Goal: Task Accomplishment & Management: Complete application form

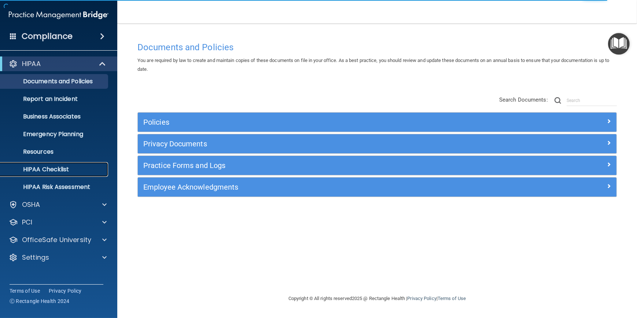
click at [56, 172] on p "HIPAA Checklist" at bounding box center [55, 169] width 100 height 7
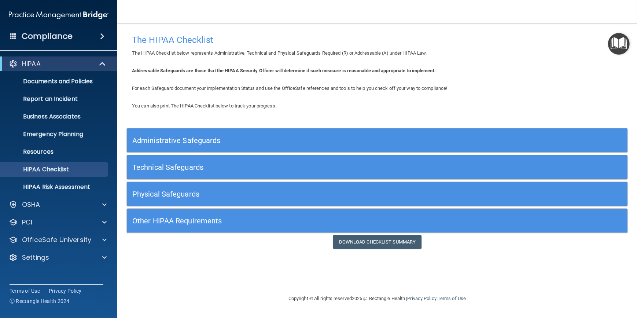
click at [213, 167] on h5 "Technical Safeguards" at bounding box center [314, 167] width 364 height 8
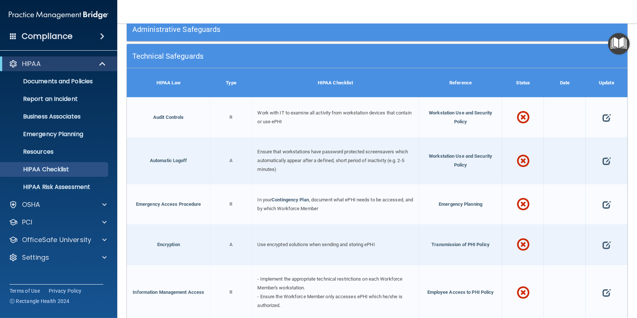
scroll to position [133, 0]
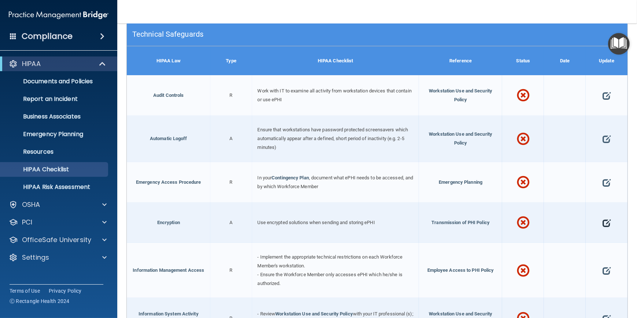
click at [602, 221] on span at bounding box center [606, 222] width 8 height 21
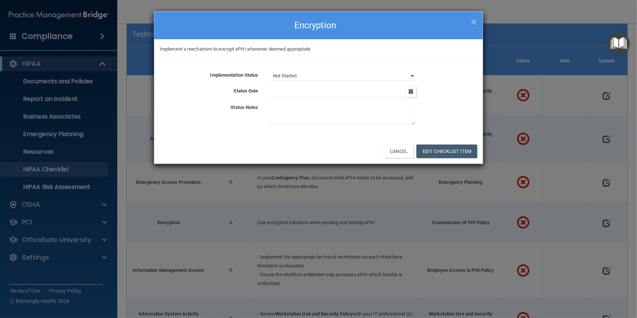
click at [412, 74] on select "Not Started In Progress Completed" at bounding box center [341, 76] width 145 height 10
select select "completed"
click at [269, 71] on select "Not Started In Progress Completed" at bounding box center [341, 76] width 145 height 10
click at [443, 151] on button "Edit Checklist Item" at bounding box center [446, 151] width 61 height 14
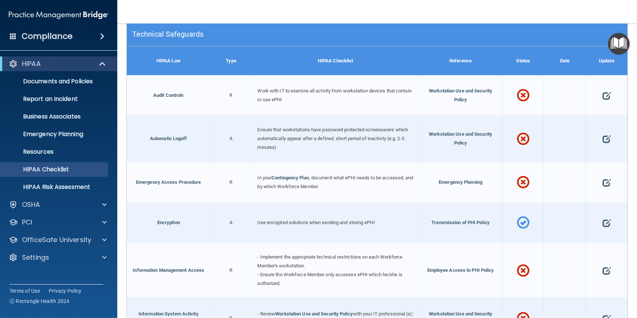
scroll to position [166, 0]
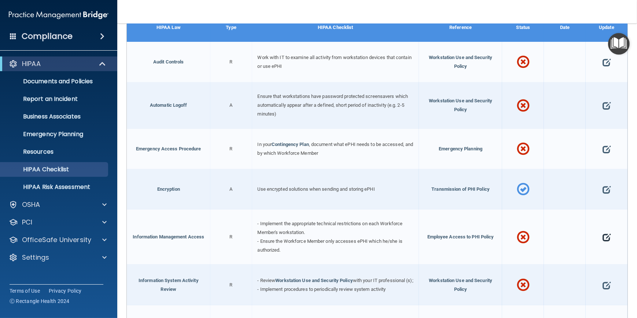
click at [602, 234] on span at bounding box center [606, 237] width 8 height 21
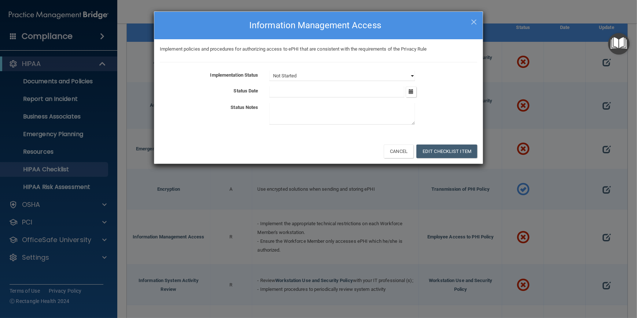
click at [410, 75] on select "Not Started In Progress Completed" at bounding box center [341, 76] width 145 height 10
click at [349, 108] on textarea at bounding box center [341, 114] width 145 height 22
click at [391, 72] on select "Not Started In Progress Completed" at bounding box center [341, 76] width 145 height 10
select select "completed"
click at [269, 71] on select "Not Started In Progress Completed" at bounding box center [341, 76] width 145 height 10
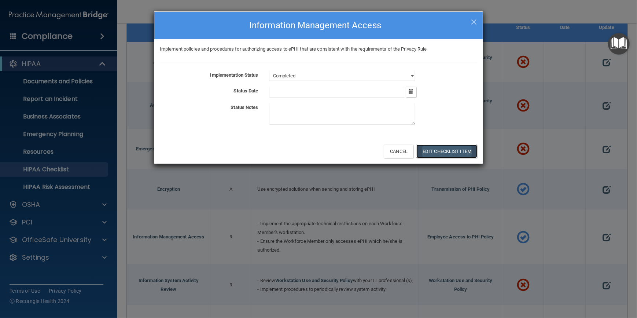
click at [428, 150] on button "Edit Checklist Item" at bounding box center [446, 151] width 61 height 14
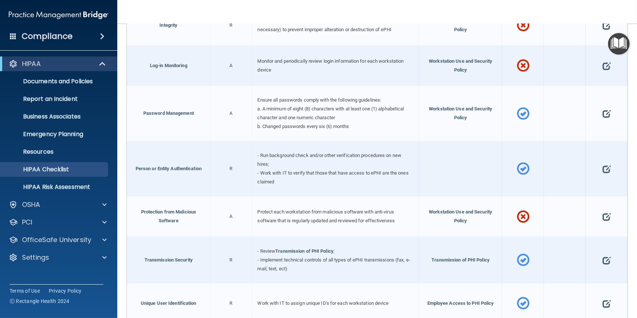
scroll to position [499, 0]
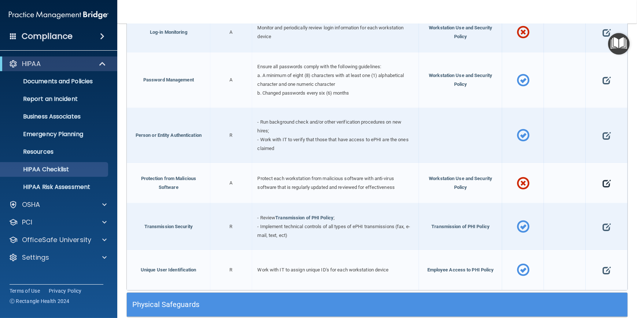
click at [602, 185] on span at bounding box center [606, 183] width 8 height 21
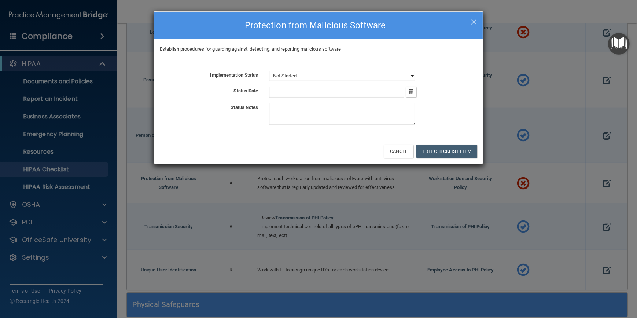
click at [412, 77] on select "Not Started In Progress Completed" at bounding box center [341, 76] width 145 height 10
select select "completed"
click at [269, 71] on select "Not Started In Progress Completed" at bounding box center [341, 76] width 145 height 10
click at [313, 110] on textarea at bounding box center [341, 114] width 145 height 22
type textarea "Next Generation Endpoint protection in place"
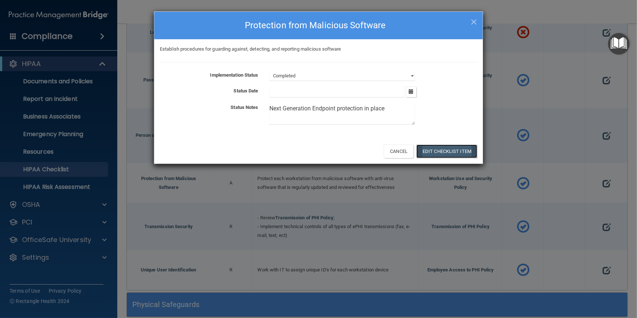
click at [464, 155] on button "Edit Checklist Item" at bounding box center [446, 151] width 61 height 14
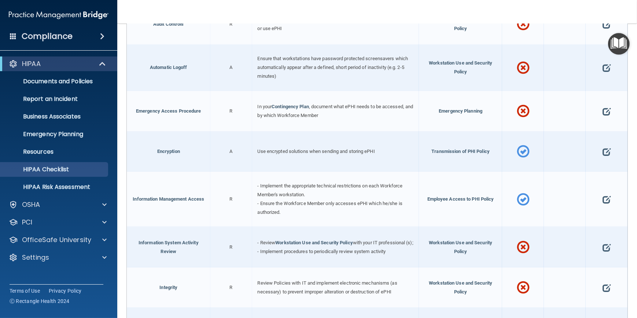
scroll to position [166, 0]
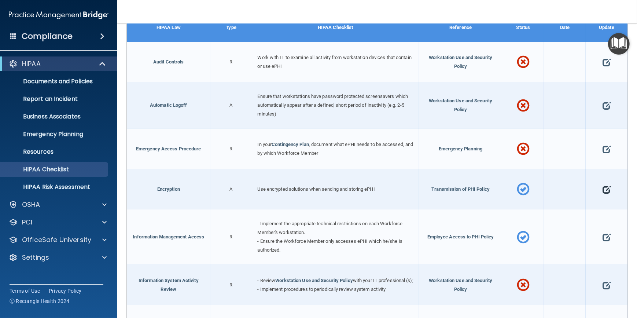
click at [602, 190] on span at bounding box center [606, 189] width 8 height 21
select select "completed"
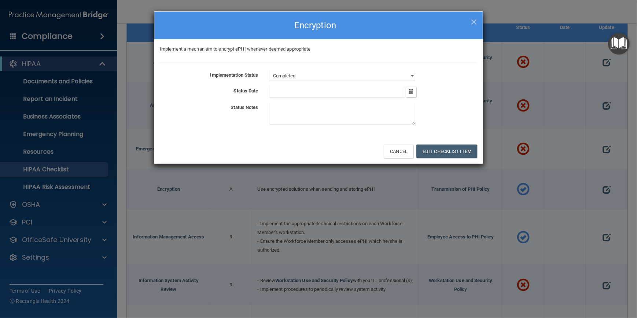
click at [293, 111] on textarea at bounding box center [341, 114] width 145 height 22
click at [335, 113] on textarea at bounding box center [341, 114] width 145 height 22
drag, startPoint x: 325, startPoint y: 108, endPoint x: 372, endPoint y: 104, distance: 47.8
click at [372, 104] on textarea "Faxage is HIPAA compliant; Barracuda" at bounding box center [341, 114] width 145 height 22
type textarea "Faxage is HIPAA compliant; Barracuda email encryption currently in place"
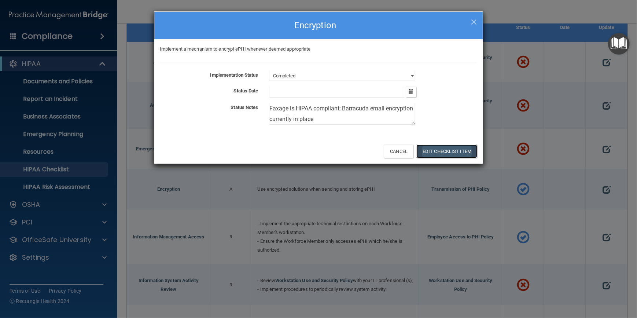
click at [445, 152] on button "Edit Checklist Item" at bounding box center [446, 151] width 61 height 14
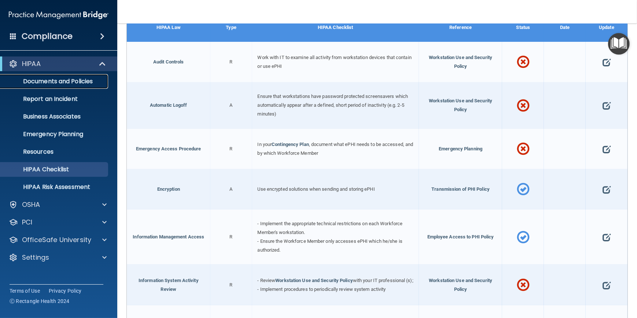
click at [55, 81] on p "Documents and Policies" at bounding box center [55, 81] width 100 height 7
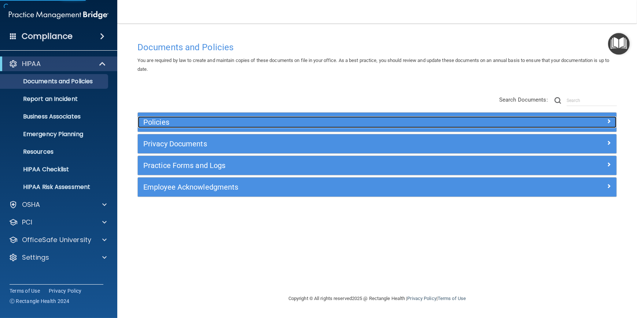
click at [238, 123] on h5 "Policies" at bounding box center [317, 122] width 348 height 8
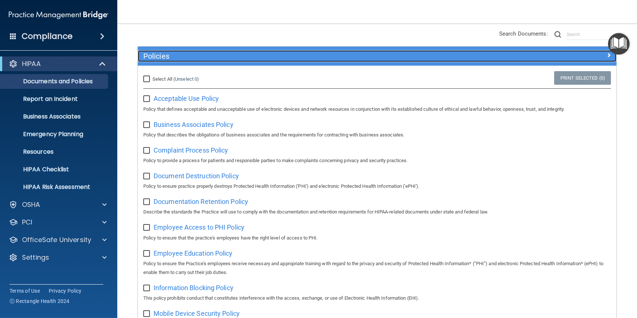
scroll to position [66, 0]
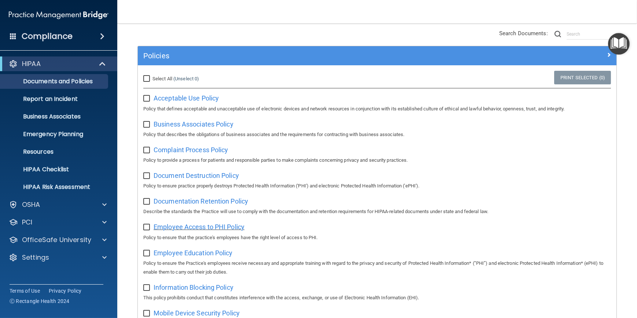
click at [211, 227] on span "Employee Access to PHI Policy" at bounding box center [198, 227] width 91 height 8
